Goal: Information Seeking & Learning: Learn about a topic

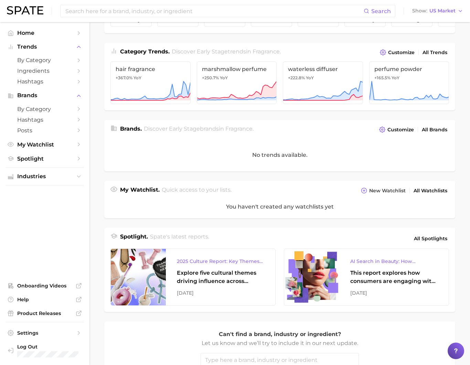
scroll to position [103, 0]
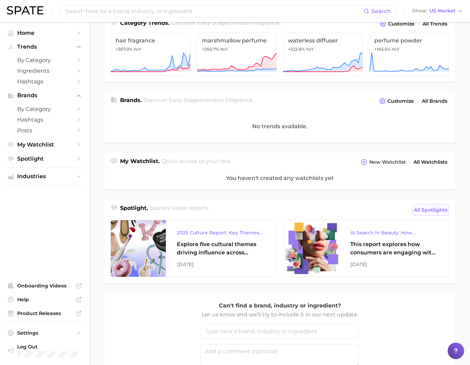
click at [436, 213] on span "All Spotlights" at bounding box center [430, 210] width 33 height 8
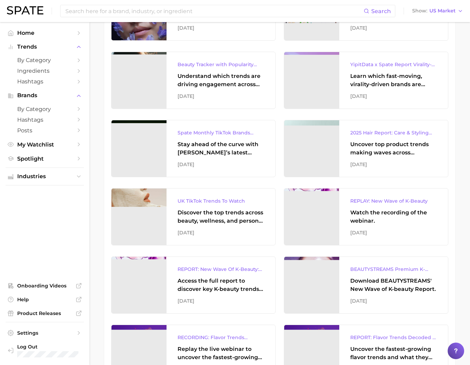
scroll to position [241, 0]
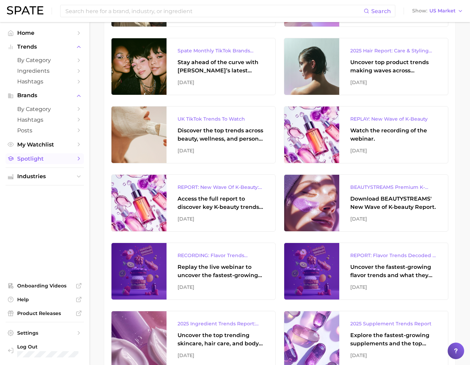
click at [74, 158] on link "Spotlight" at bounding box center [45, 158] width 79 height 11
click at [78, 158] on icon "Sidebar" at bounding box center [79, 158] width 6 height 6
click at [73, 158] on link "Spotlight" at bounding box center [45, 158] width 79 height 11
click at [73, 174] on button "Industries" at bounding box center [45, 176] width 79 height 10
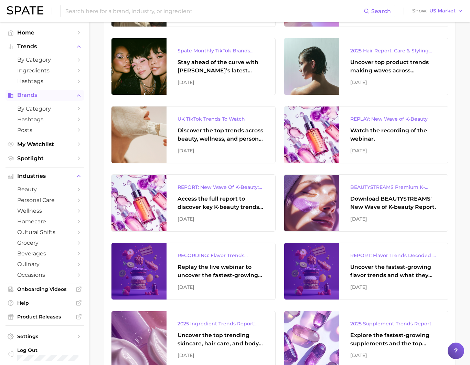
scroll to position [0, 0]
click at [24, 30] on span "Home" at bounding box center [44, 33] width 55 height 7
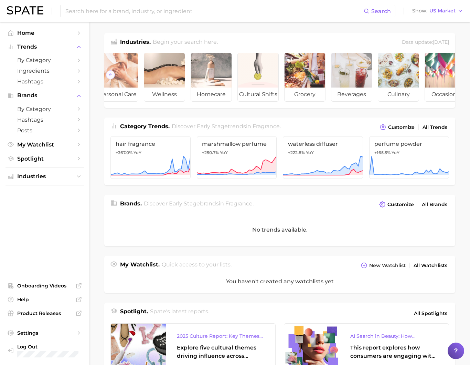
scroll to position [0, 77]
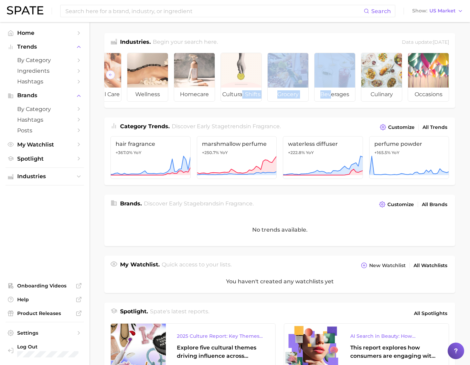
drag, startPoint x: 330, startPoint y: 107, endPoint x: 234, endPoint y: 107, distance: 96.1
click at [234, 107] on ul "beauty personal care wellness homecare cultural shifts grocery beverages culina…" at bounding box center [279, 77] width 351 height 61
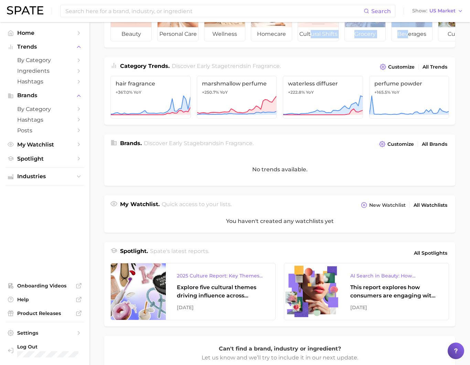
scroll to position [1, 0]
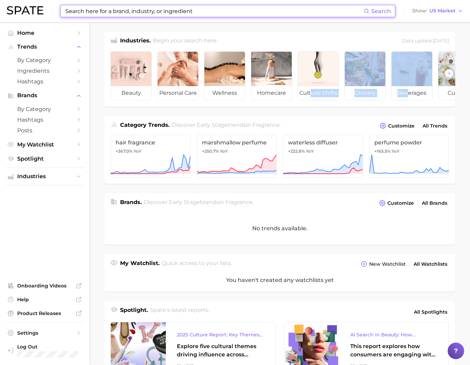
click at [174, 11] on input at bounding box center [214, 11] width 299 height 12
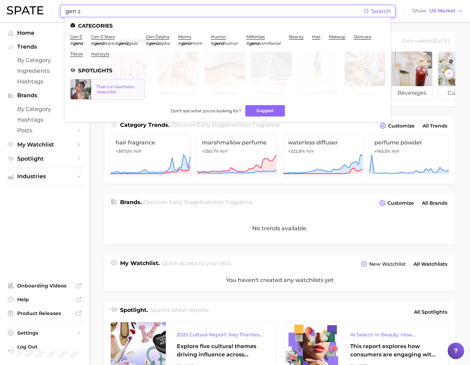
type input "gen z"
click at [98, 92] on div "That Girl Aesthetic Watchlist" at bounding box center [118, 89] width 42 height 10
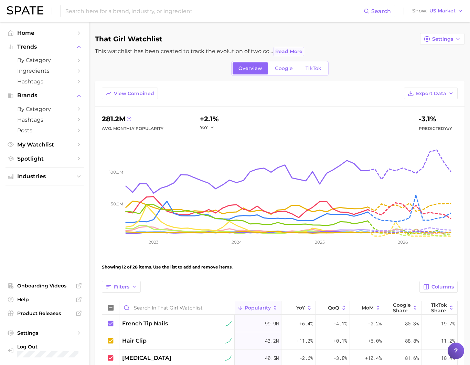
click at [289, 48] on button "Read More" at bounding box center [289, 51] width 31 height 9
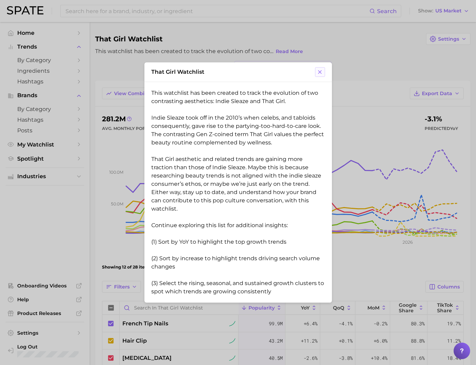
click at [321, 72] on icon at bounding box center [319, 72] width 6 height 6
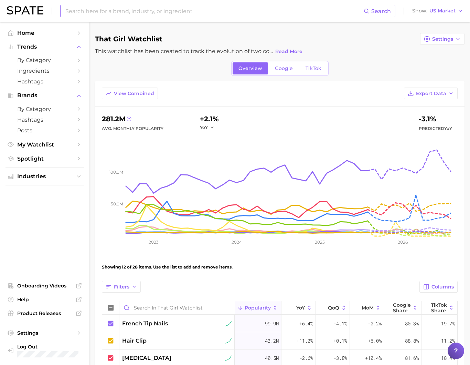
click at [117, 10] on input at bounding box center [214, 11] width 299 height 12
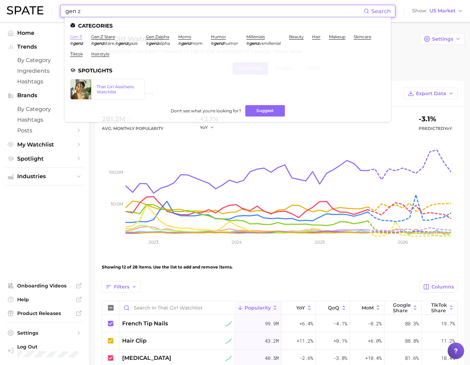
type input "gen z"
click at [77, 38] on link "gen z" at bounding box center [76, 36] width 12 height 5
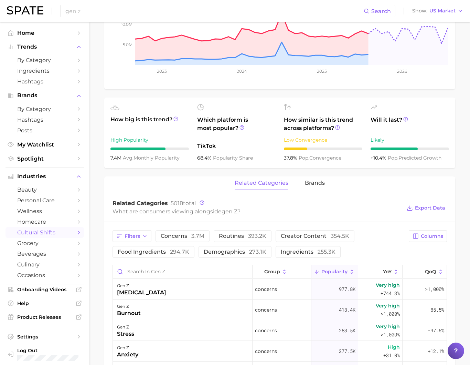
scroll to position [207, 0]
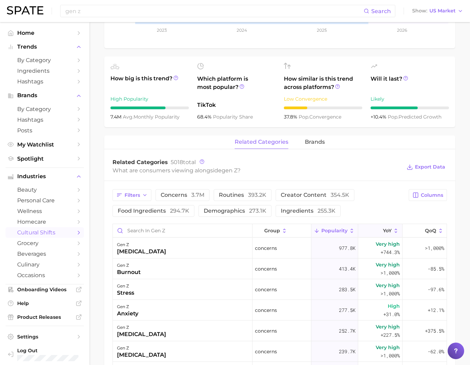
click at [387, 228] on button "YoY" at bounding box center [380, 230] width 44 height 13
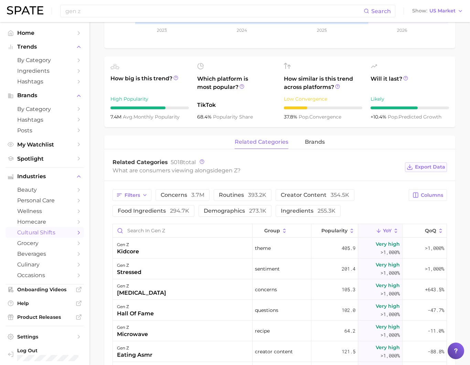
click at [426, 167] on span "Export Data" at bounding box center [430, 167] width 30 height 6
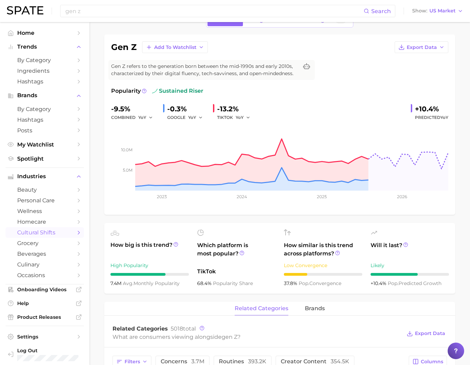
scroll to position [0, 0]
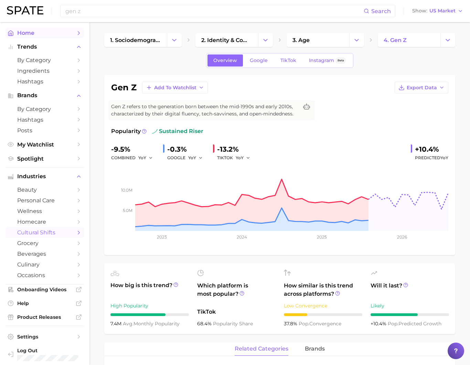
click at [34, 33] on span "Home" at bounding box center [44, 33] width 55 height 7
